Goal: Ask a question

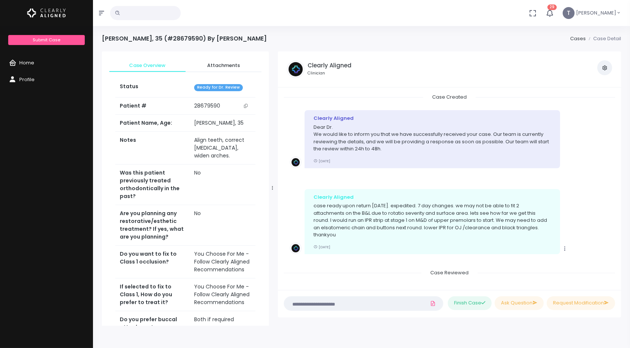
click at [30, 62] on span "Home" at bounding box center [26, 62] width 15 height 7
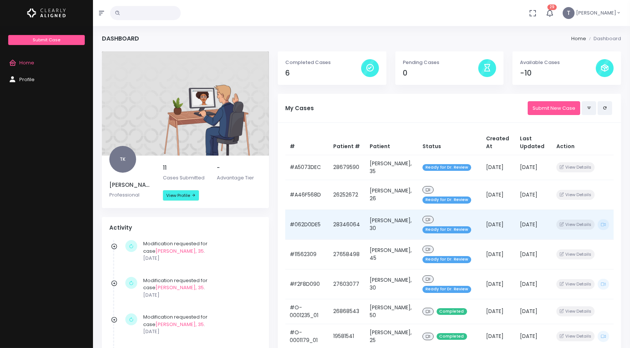
click at [400, 226] on td "[PERSON_NAME], 30" at bounding box center [391, 224] width 53 height 30
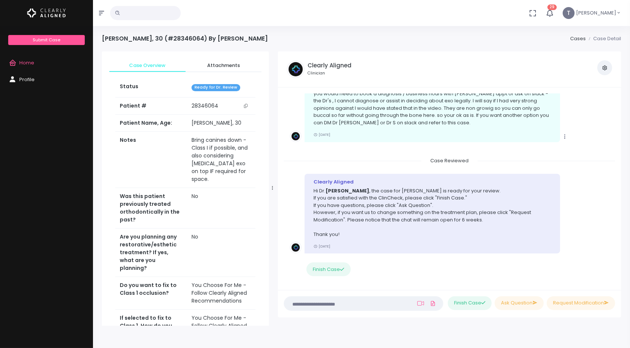
scroll to position [584, 0]
click at [332, 306] on textarea at bounding box center [348, 303] width 120 height 8
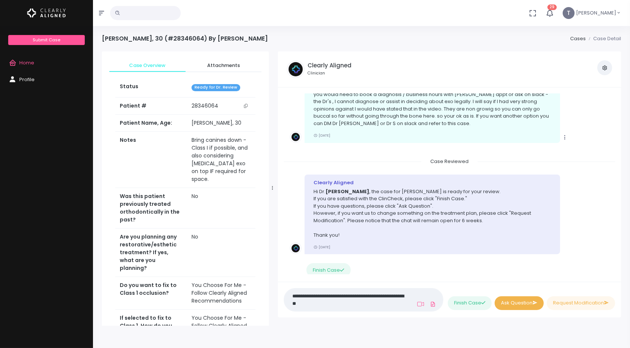
type textarea "**********"
click at [527, 303] on button "Ask Question" at bounding box center [518, 303] width 49 height 14
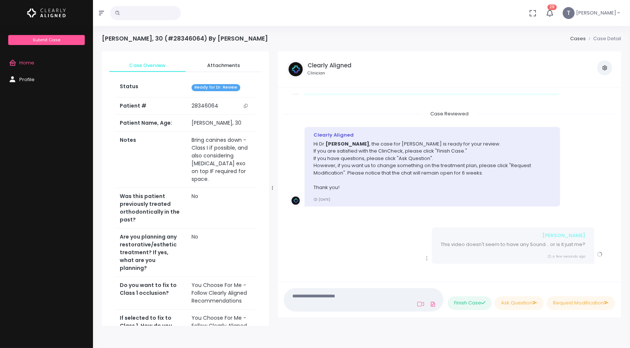
scroll to position [0, 0]
click at [27, 65] on span "Home" at bounding box center [26, 62] width 15 height 7
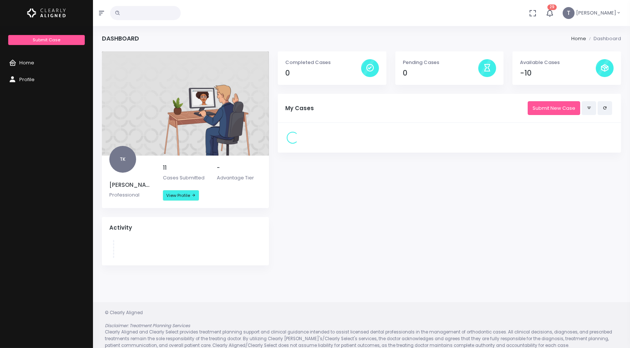
click at [425, 145] on div "Loading..." at bounding box center [449, 138] width 343 height 30
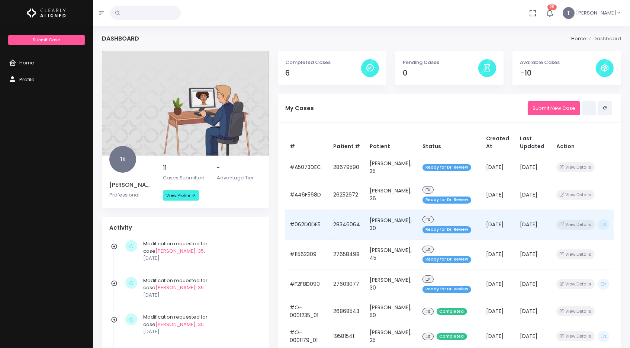
click at [389, 224] on td "[PERSON_NAME], 30" at bounding box center [391, 224] width 53 height 30
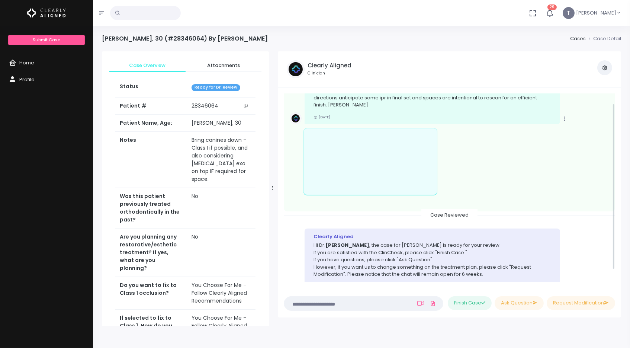
scroll to position [238, 0]
